Goal: Use online tool/utility

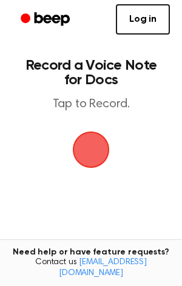
click at [96, 154] on span "button" at bounding box center [90, 149] width 39 height 39
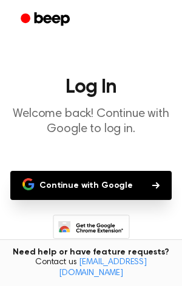
click at [97, 185] on button "Continue with Google" at bounding box center [90, 185] width 161 height 29
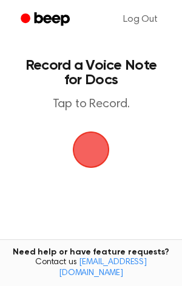
click at [80, 139] on span "button" at bounding box center [91, 150] width 44 height 44
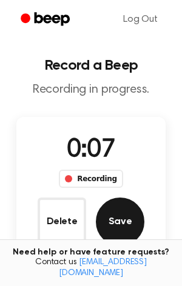
click at [120, 226] on button "Save" at bounding box center [120, 221] width 48 height 48
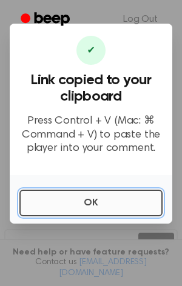
click at [109, 202] on button "OK" at bounding box center [90, 202] width 143 height 27
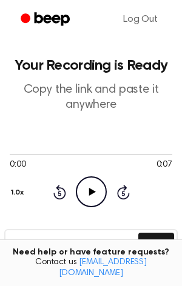
click at [96, 197] on icon "Play Audio" at bounding box center [91, 191] width 31 height 31
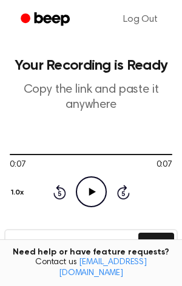
click at [96, 197] on icon "Play Audio" at bounding box center [91, 191] width 31 height 31
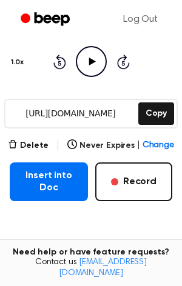
scroll to position [131, 0]
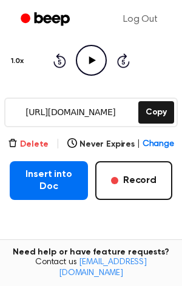
click at [35, 141] on button "Delete" at bounding box center [28, 144] width 41 height 13
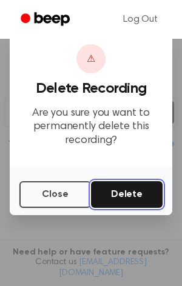
click at [116, 192] on button "Delete" at bounding box center [126, 194] width 71 height 27
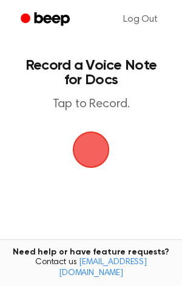
click at [77, 140] on span "button" at bounding box center [91, 150] width 34 height 34
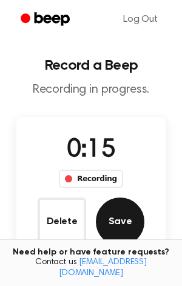
click at [119, 230] on button "Save" at bounding box center [120, 221] width 48 height 48
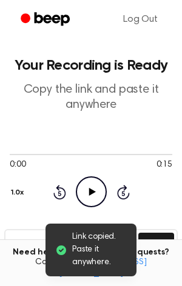
click at [93, 194] on icon "Play Audio" at bounding box center [91, 191] width 31 height 31
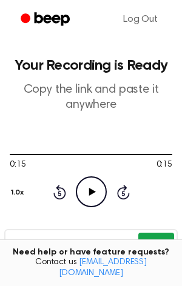
click at [157, 242] on button "Copy" at bounding box center [156, 243] width 36 height 22
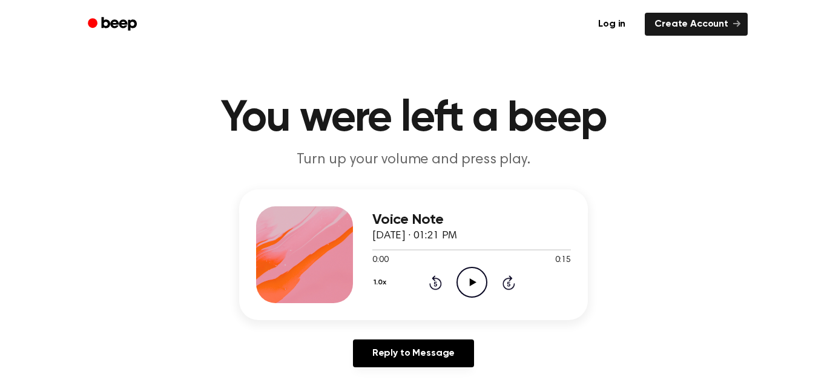
click at [469, 289] on icon "Play Audio" at bounding box center [471, 282] width 31 height 31
click at [507, 281] on icon "Skip 5 seconds" at bounding box center [508, 283] width 13 height 16
click at [435, 277] on icon at bounding box center [435, 282] width 13 height 15
click at [468, 283] on icon "Play Audio" at bounding box center [471, 282] width 31 height 31
click at [467, 281] on icon "Play Audio" at bounding box center [471, 282] width 31 height 31
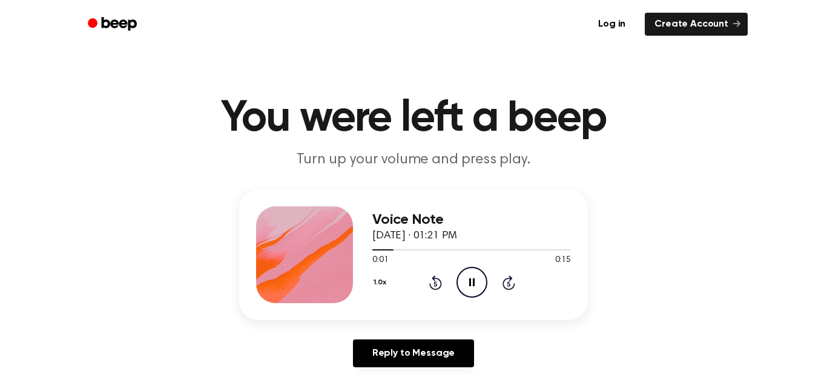
click at [503, 281] on icon at bounding box center [508, 282] width 13 height 15
click at [435, 281] on icon "Rewind 5 seconds" at bounding box center [434, 283] width 13 height 16
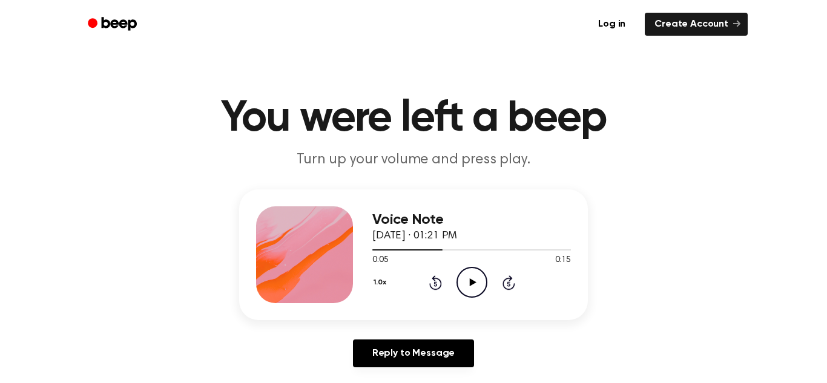
click at [435, 281] on icon "Rewind 5 seconds" at bounding box center [434, 283] width 13 height 16
click at [434, 278] on icon at bounding box center [435, 282] width 13 height 15
click at [510, 281] on icon "Skip 5 seconds" at bounding box center [508, 283] width 13 height 16
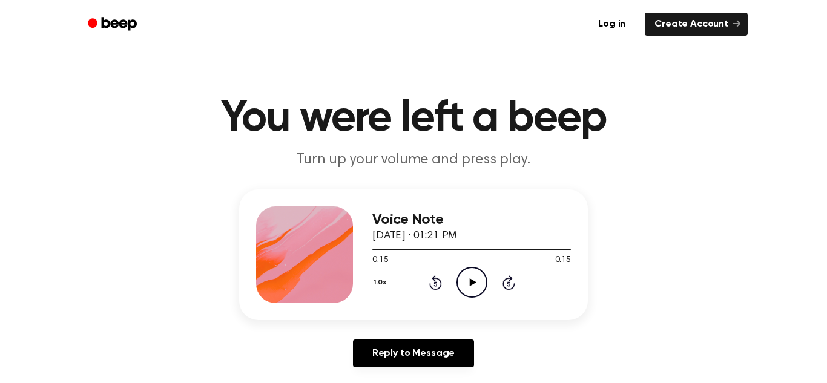
click at [510, 281] on icon "Skip 5 seconds" at bounding box center [508, 283] width 13 height 16
click at [437, 282] on icon "Rewind 5 seconds" at bounding box center [434, 283] width 13 height 16
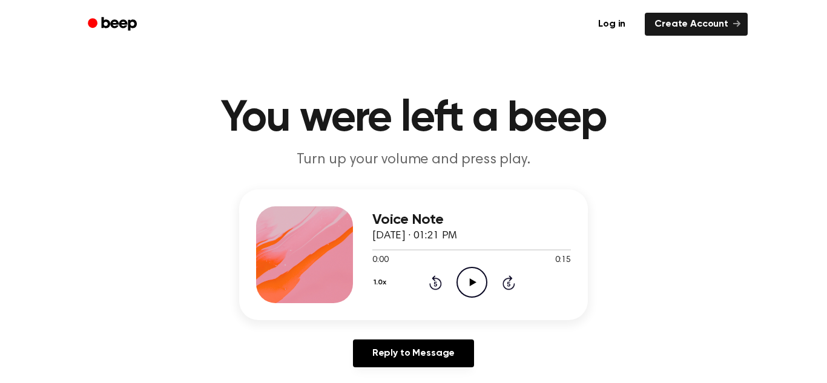
click at [505, 281] on icon at bounding box center [508, 282] width 13 height 15
click at [439, 280] on icon at bounding box center [435, 282] width 13 height 15
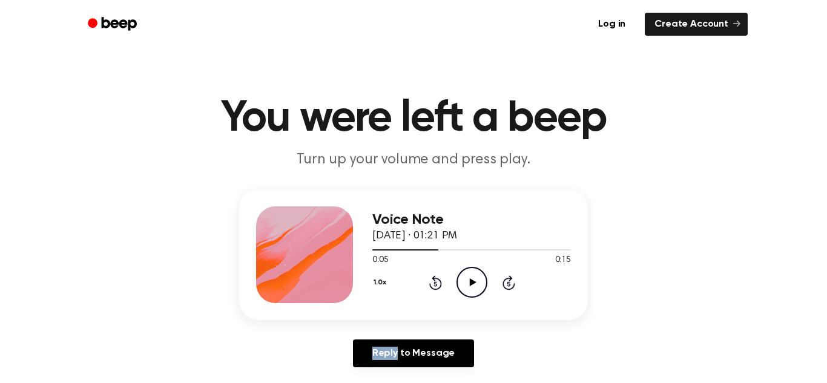
click at [439, 280] on icon at bounding box center [435, 282] width 13 height 15
